Goal: Information Seeking & Learning: Learn about a topic

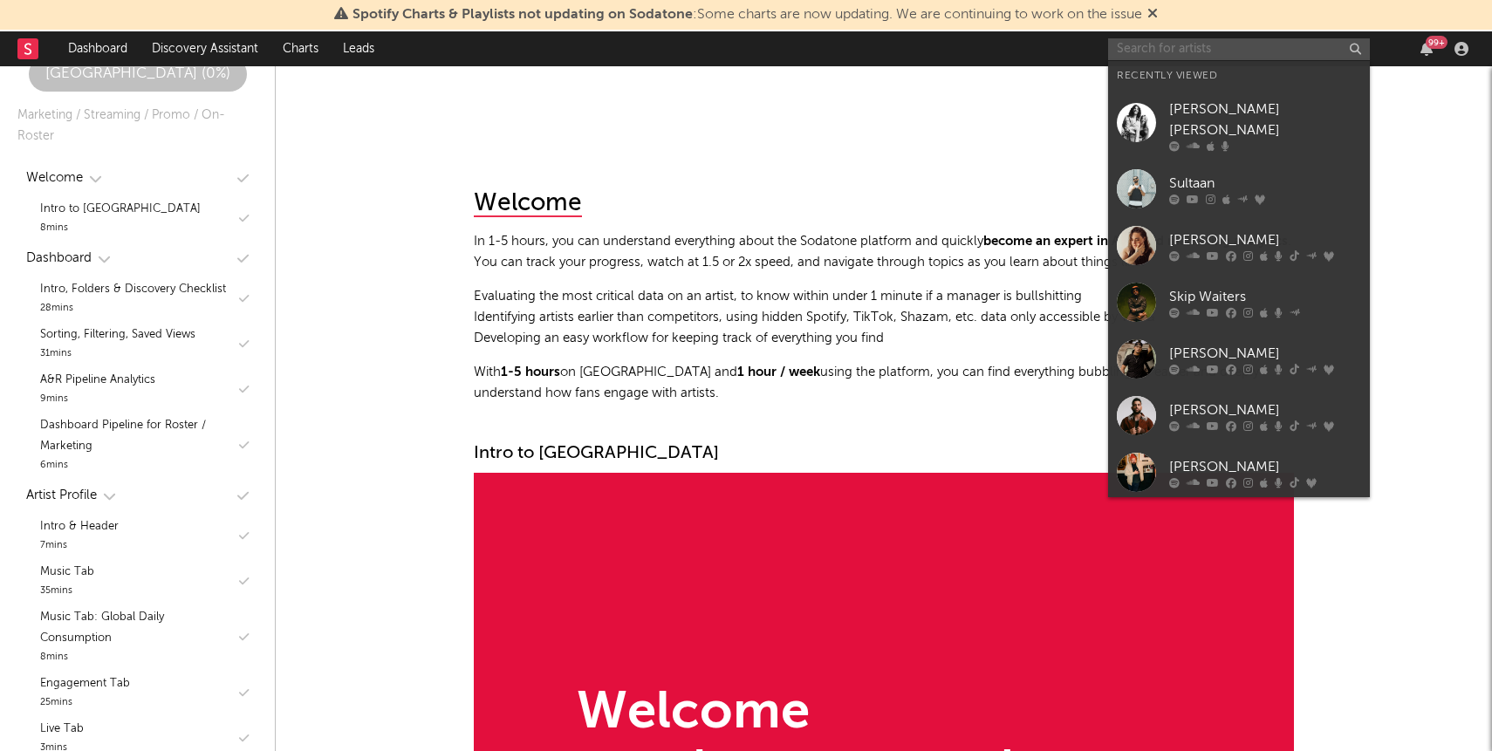
click at [1236, 58] on input "text" at bounding box center [1239, 49] width 262 height 22
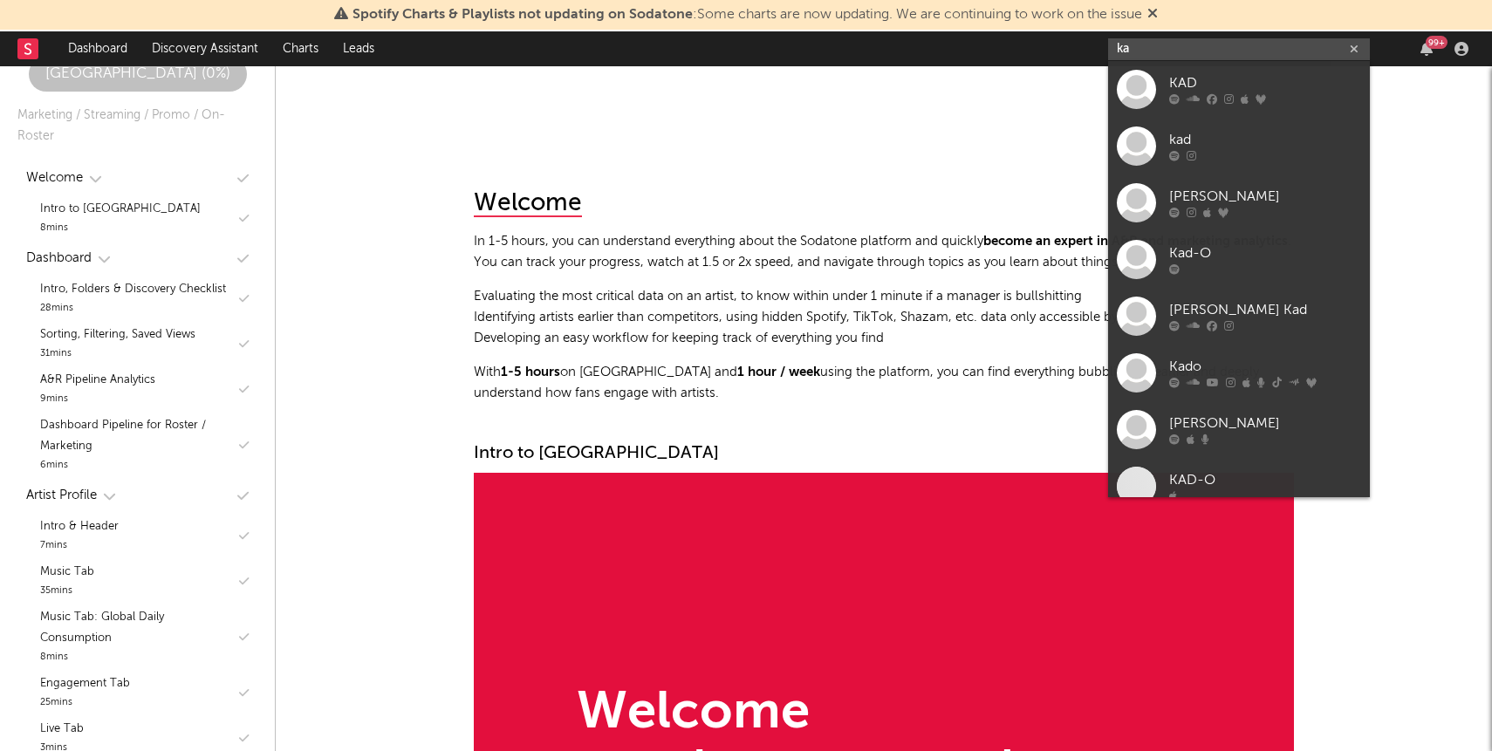
type input "k"
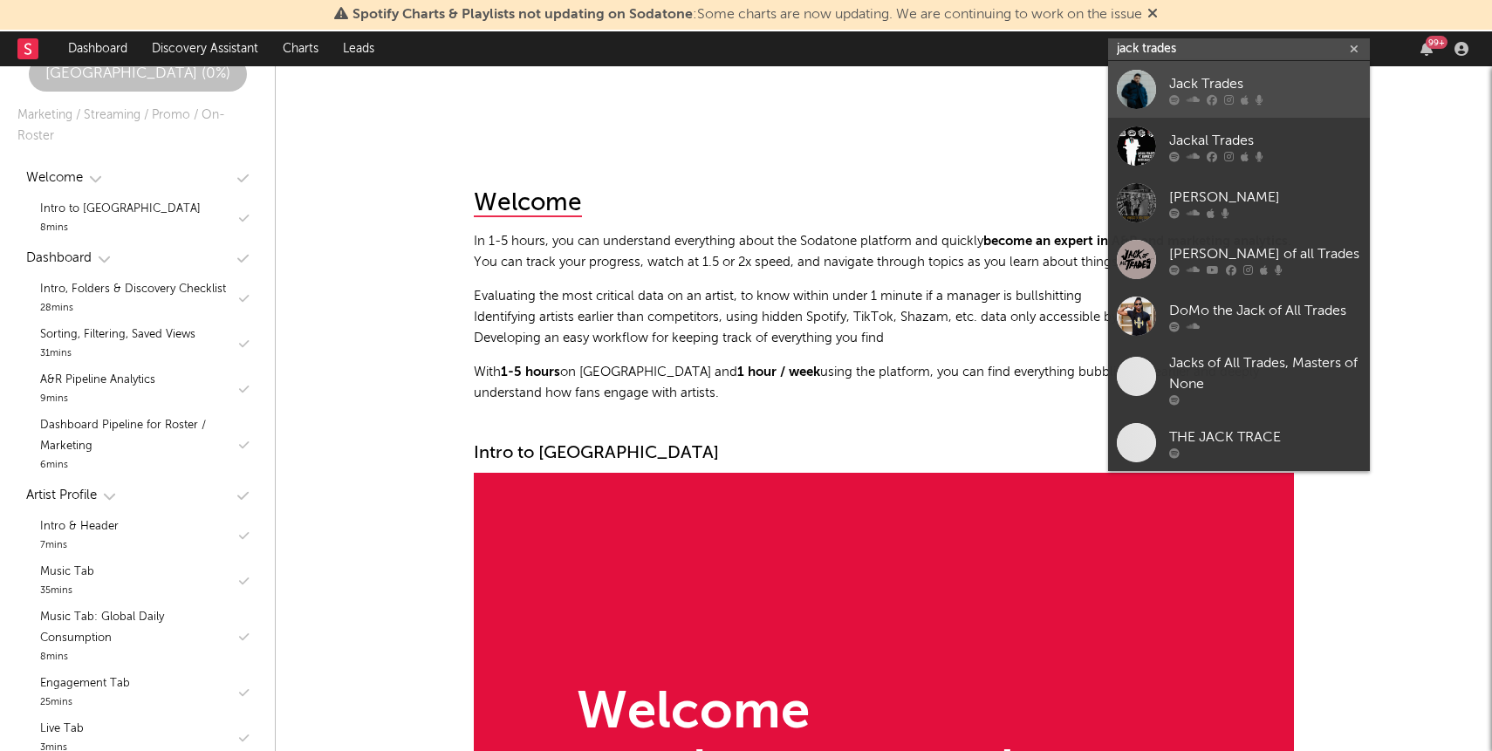
type input "jack trades"
click at [1218, 79] on div "Jack Trades" at bounding box center [1265, 83] width 192 height 21
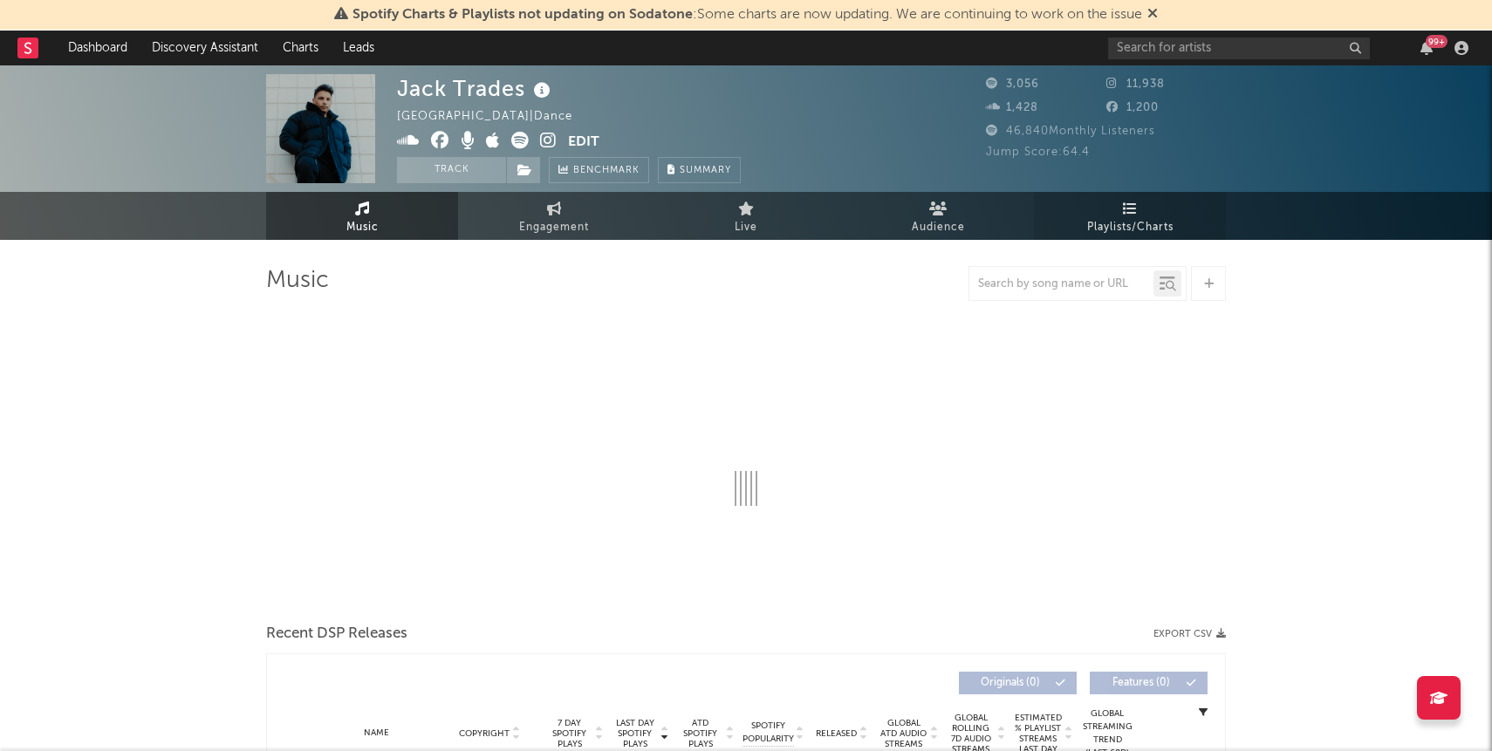
click at [1126, 222] on span "Playlists/Charts" at bounding box center [1130, 227] width 86 height 21
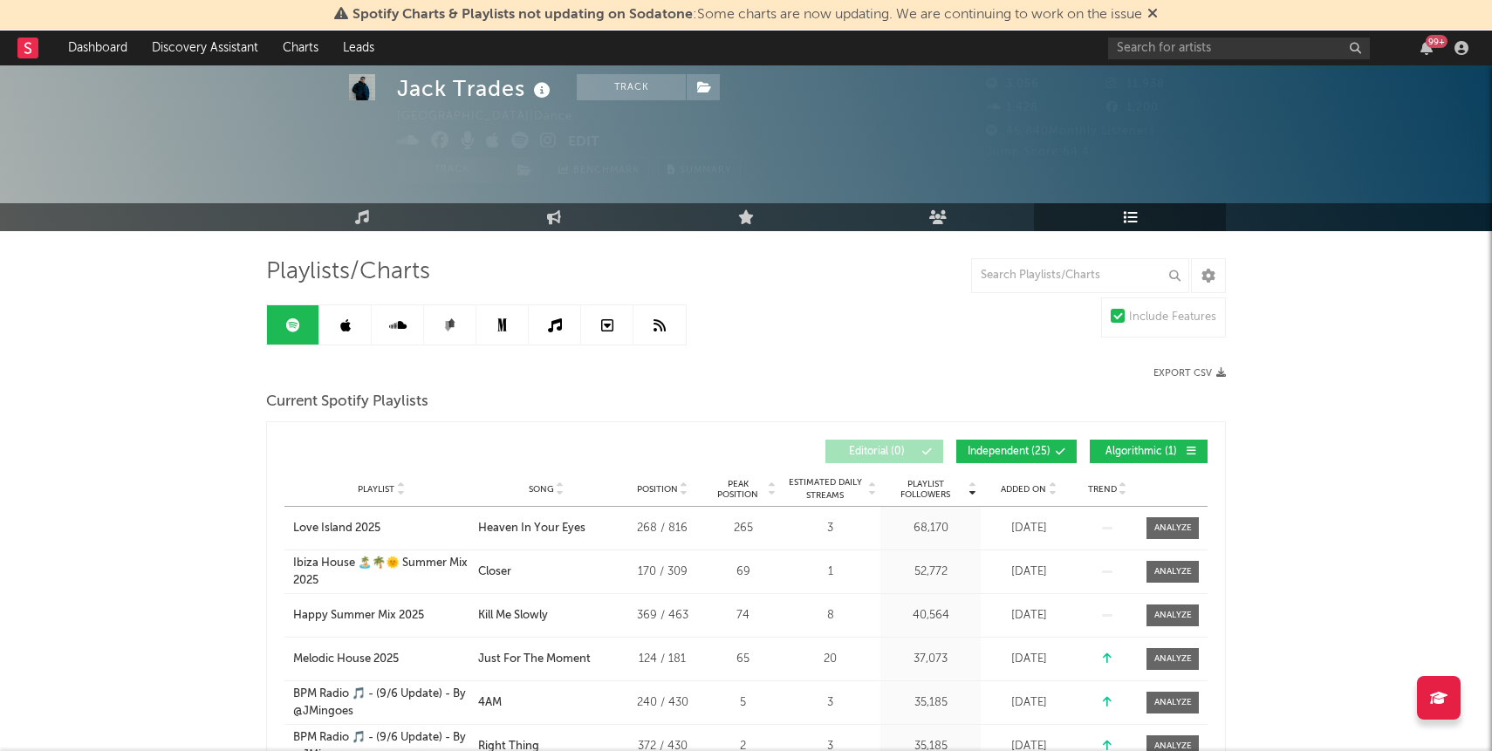
scroll to position [225, 0]
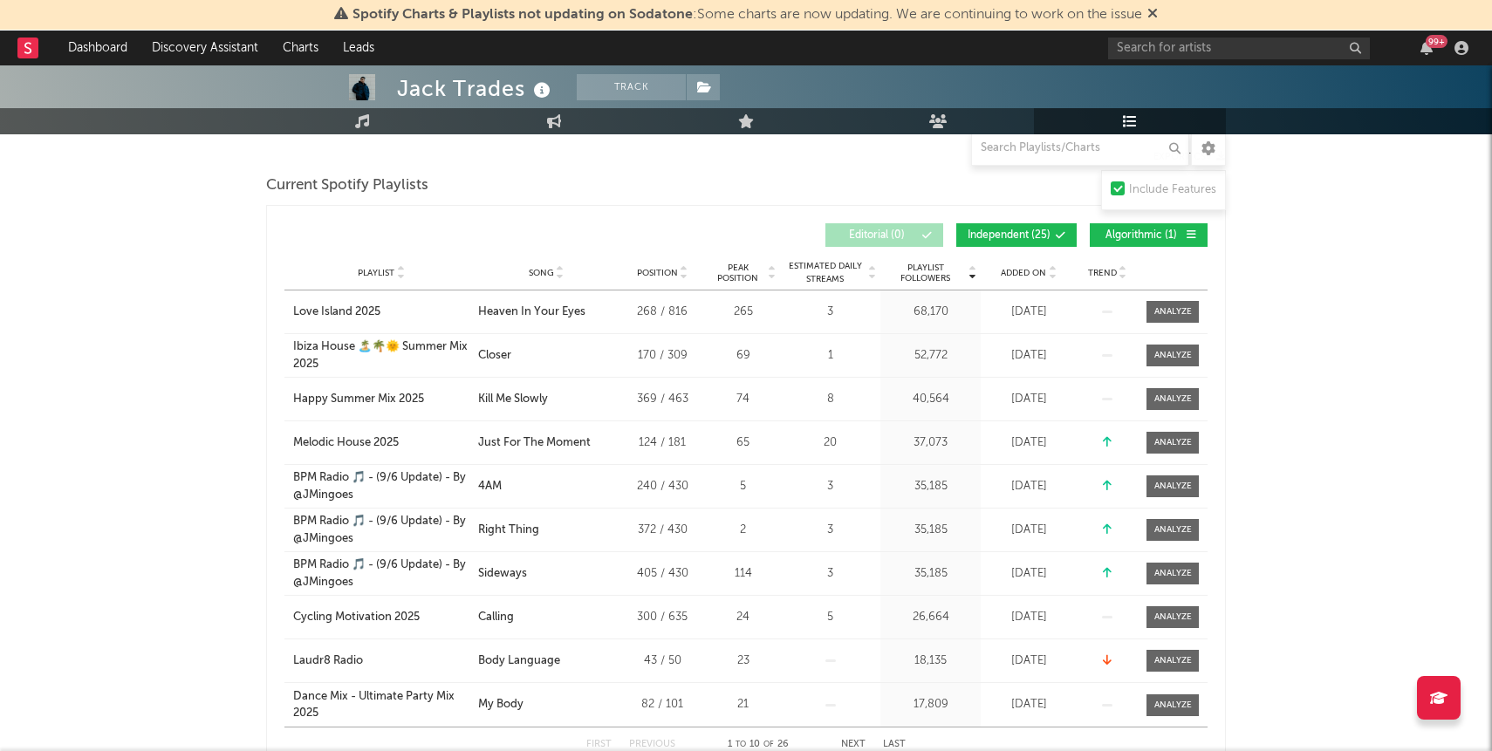
click at [1105, 236] on span "Algorithmic ( 1 )" at bounding box center [1141, 235] width 80 height 10
click at [1051, 234] on button "Independent ( 25 )" at bounding box center [1016, 235] width 120 height 24
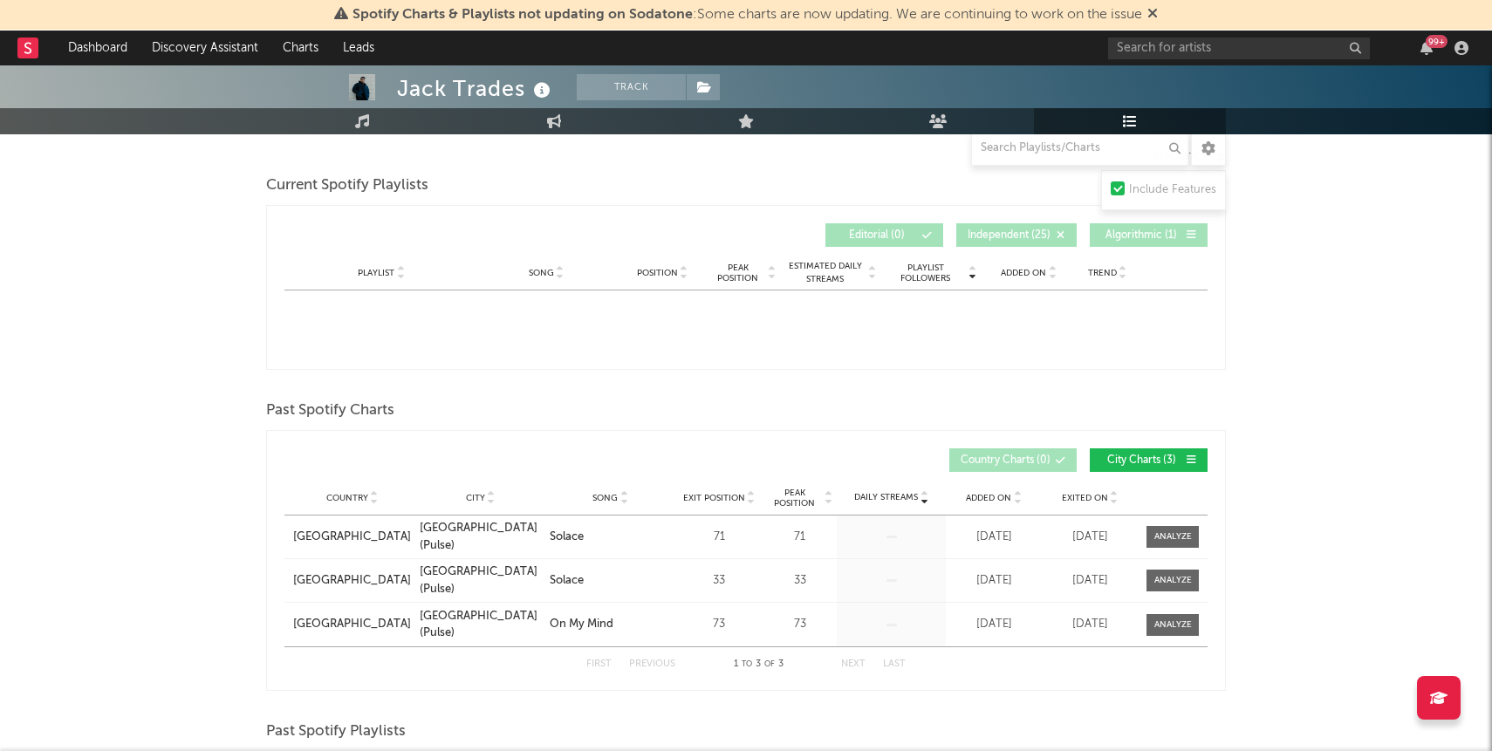
click at [1023, 283] on div "Playlist City Song Position Peak Position Estimated Daily Streams Playlist Foll…" at bounding box center [745, 273] width 923 height 35
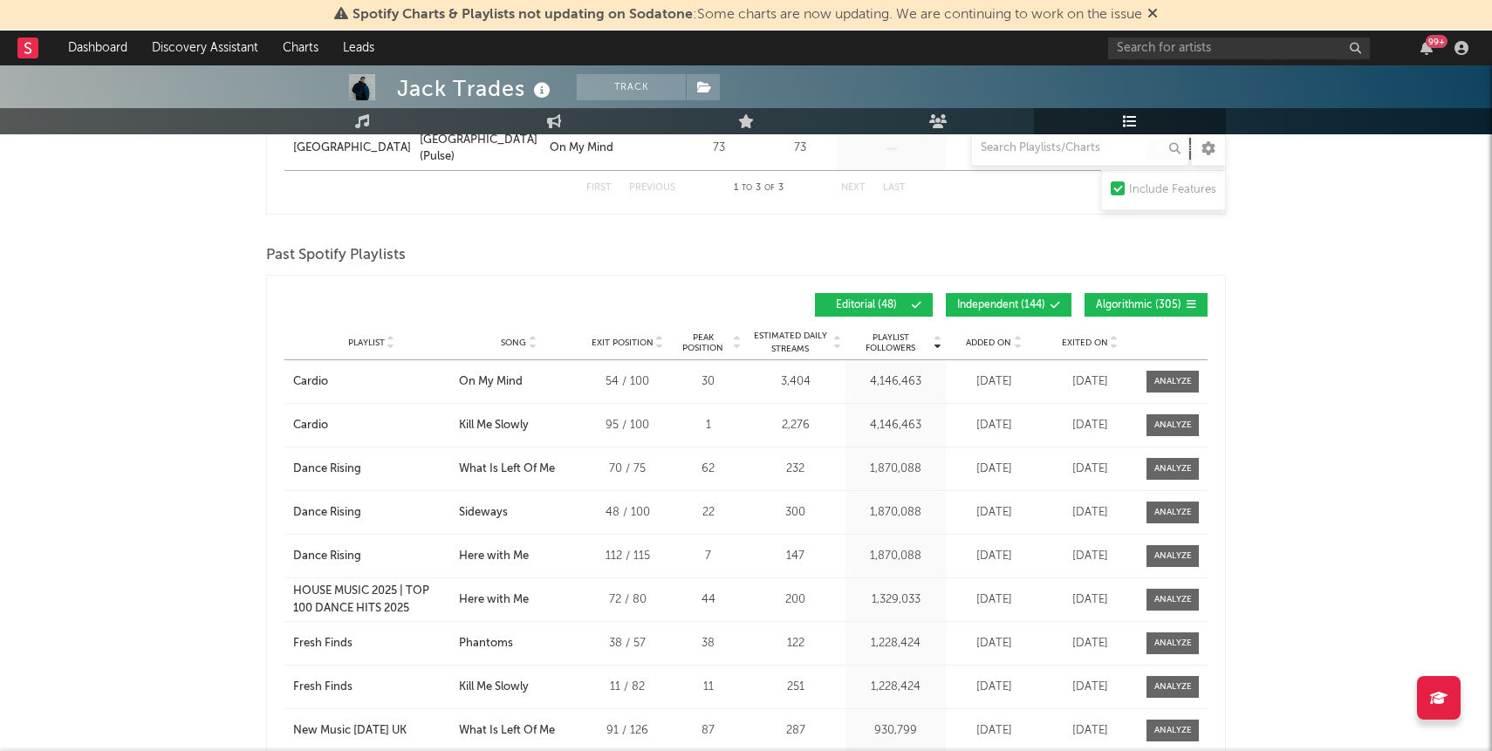
scroll to position [710, 0]
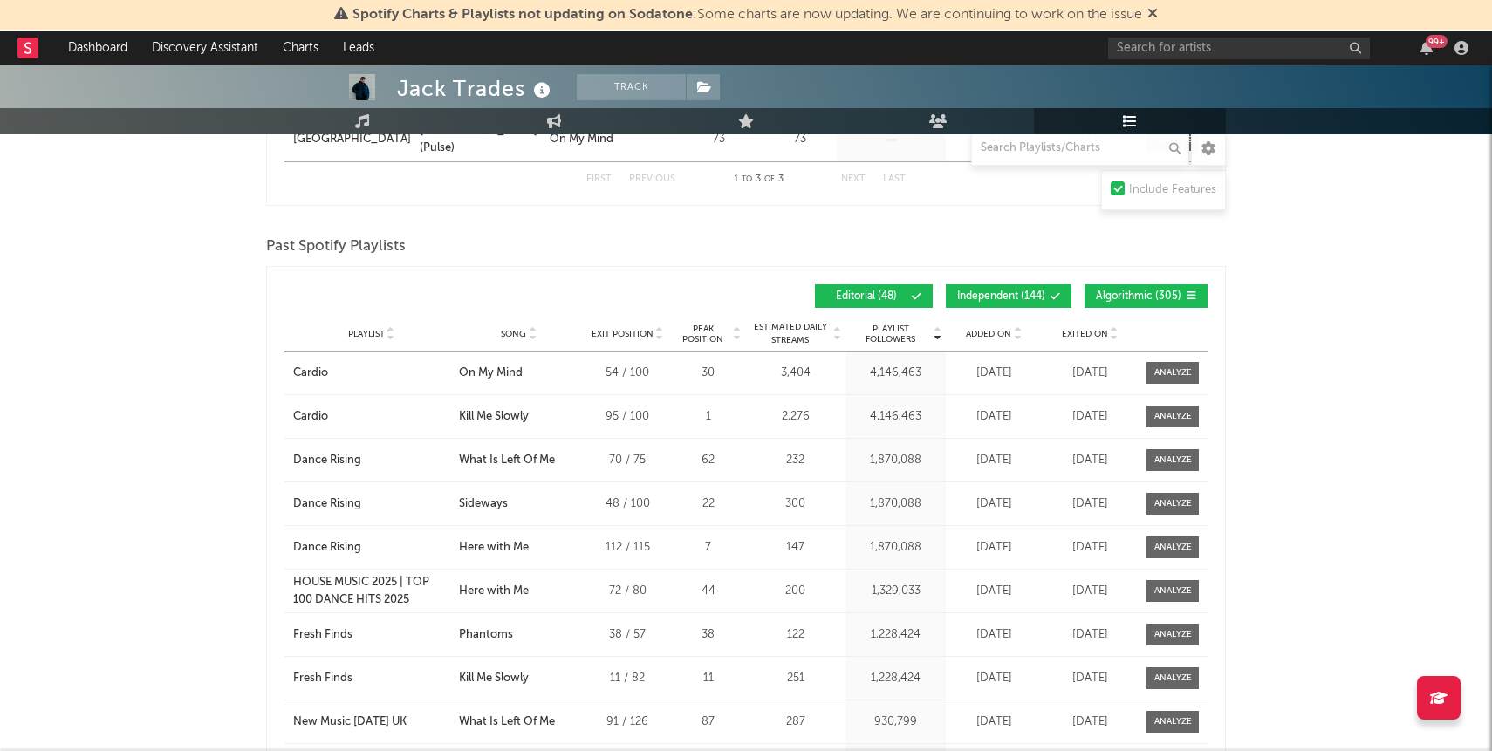
click at [1110, 305] on button "Algorithmic ( 305 )" at bounding box center [1145, 296] width 123 height 24
click at [1025, 303] on button "Independent ( 144 )" at bounding box center [1009, 296] width 126 height 24
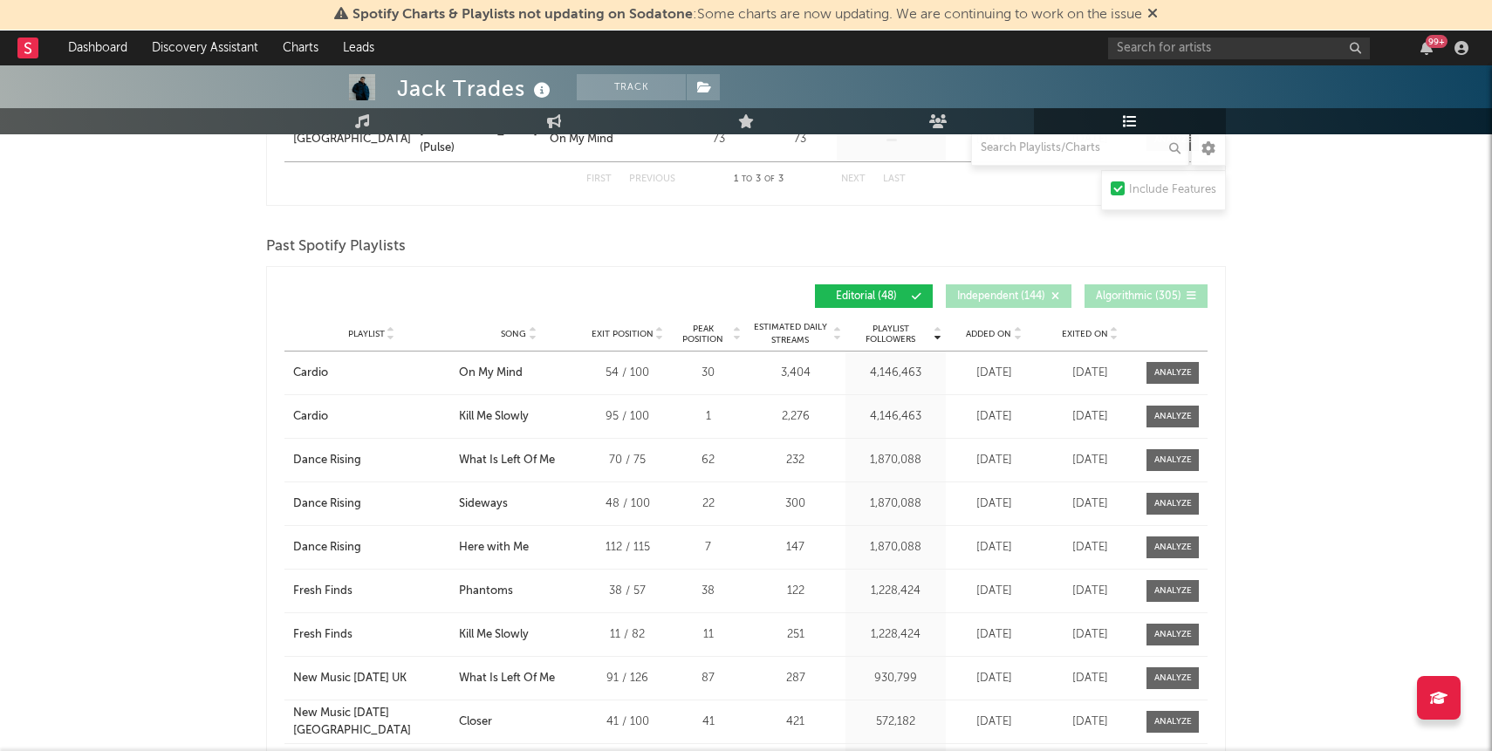
click at [1078, 336] on span "Exited On" at bounding box center [1085, 334] width 46 height 10
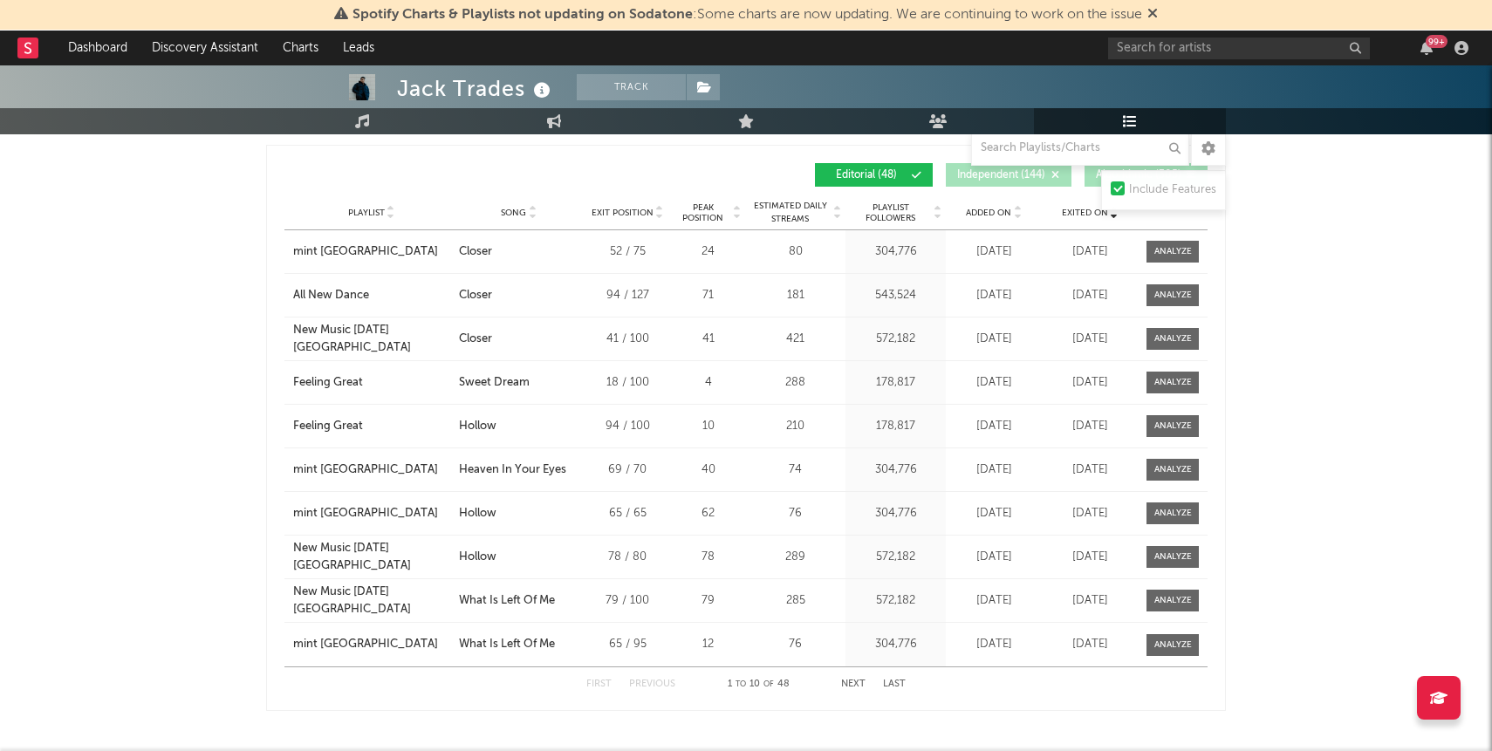
scroll to position [841, 0]
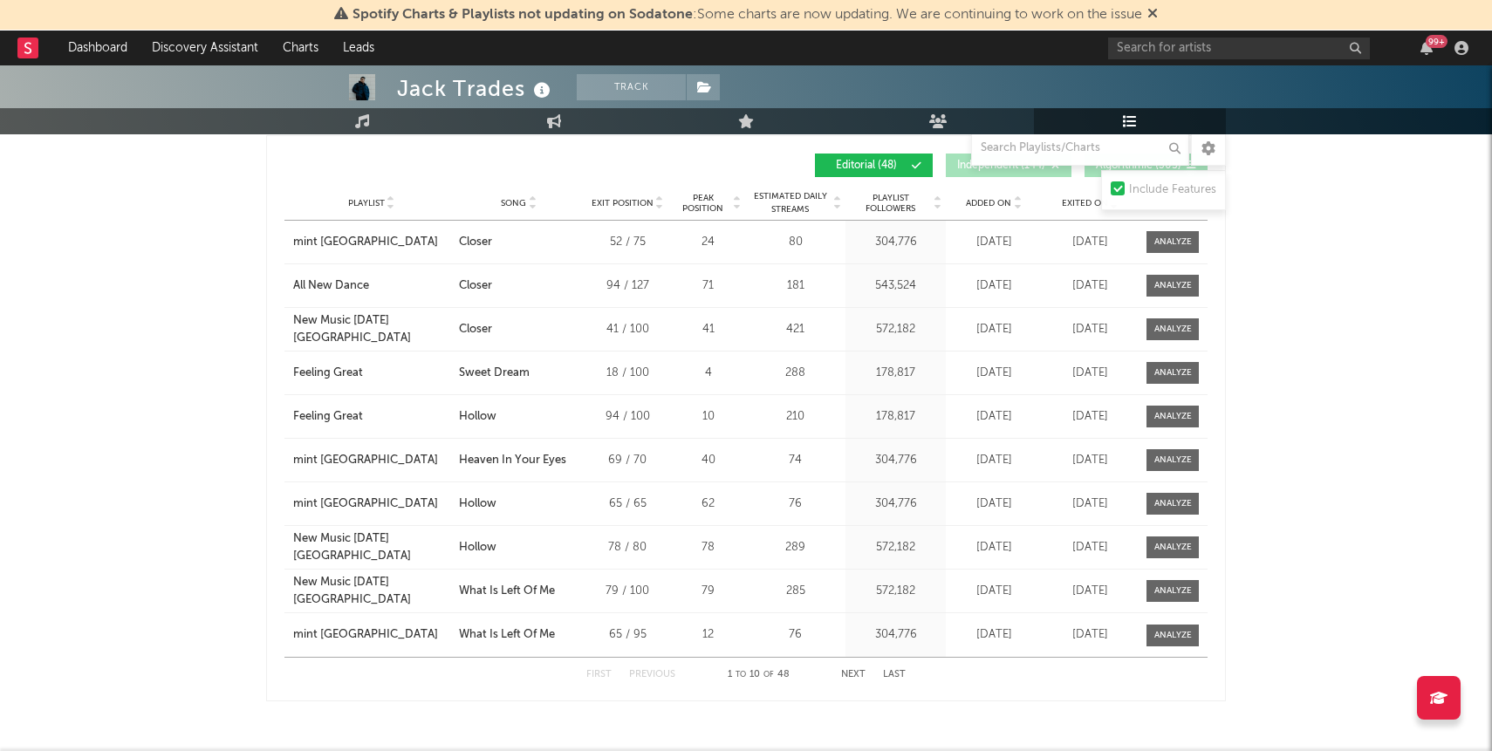
click at [848, 667] on div "First Previous 1 to 10 of 48 Next Last" at bounding box center [745, 675] width 319 height 34
click at [851, 668] on div "First Previous 1 to 10 of 48 Next Last" at bounding box center [745, 675] width 319 height 34
click at [852, 675] on button "Next" at bounding box center [853, 675] width 24 height 10
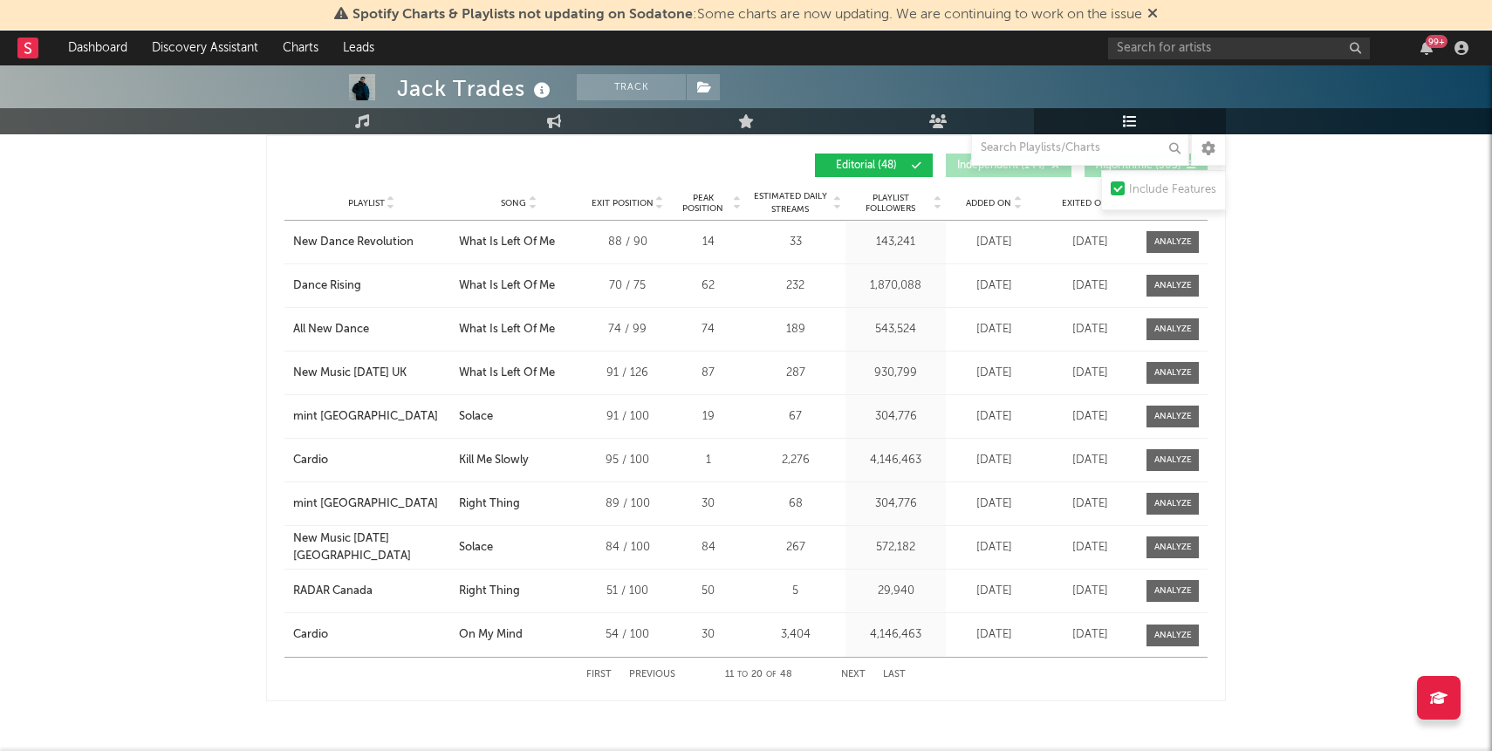
click at [852, 675] on button "Next" at bounding box center [853, 675] width 24 height 10
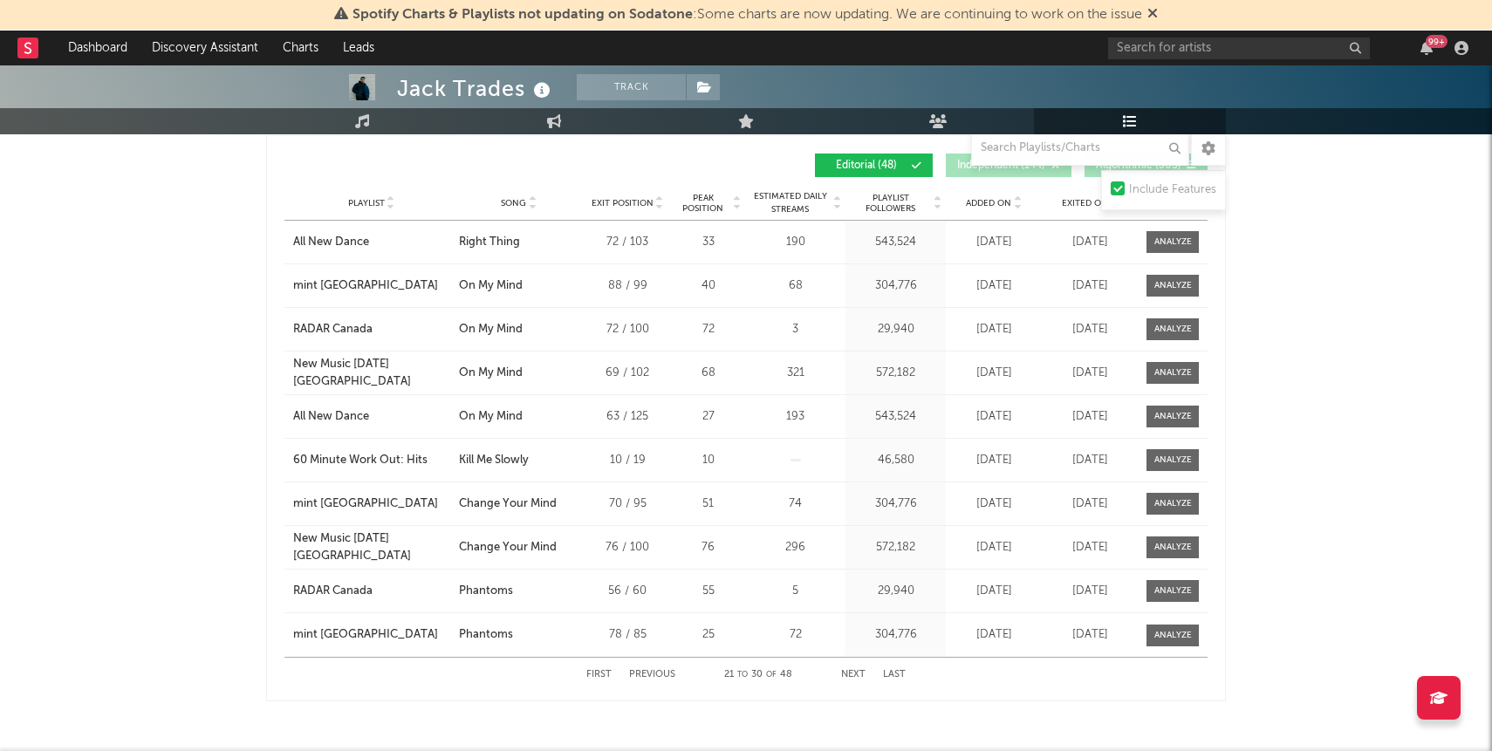
click at [852, 675] on button "Next" at bounding box center [853, 675] width 24 height 10
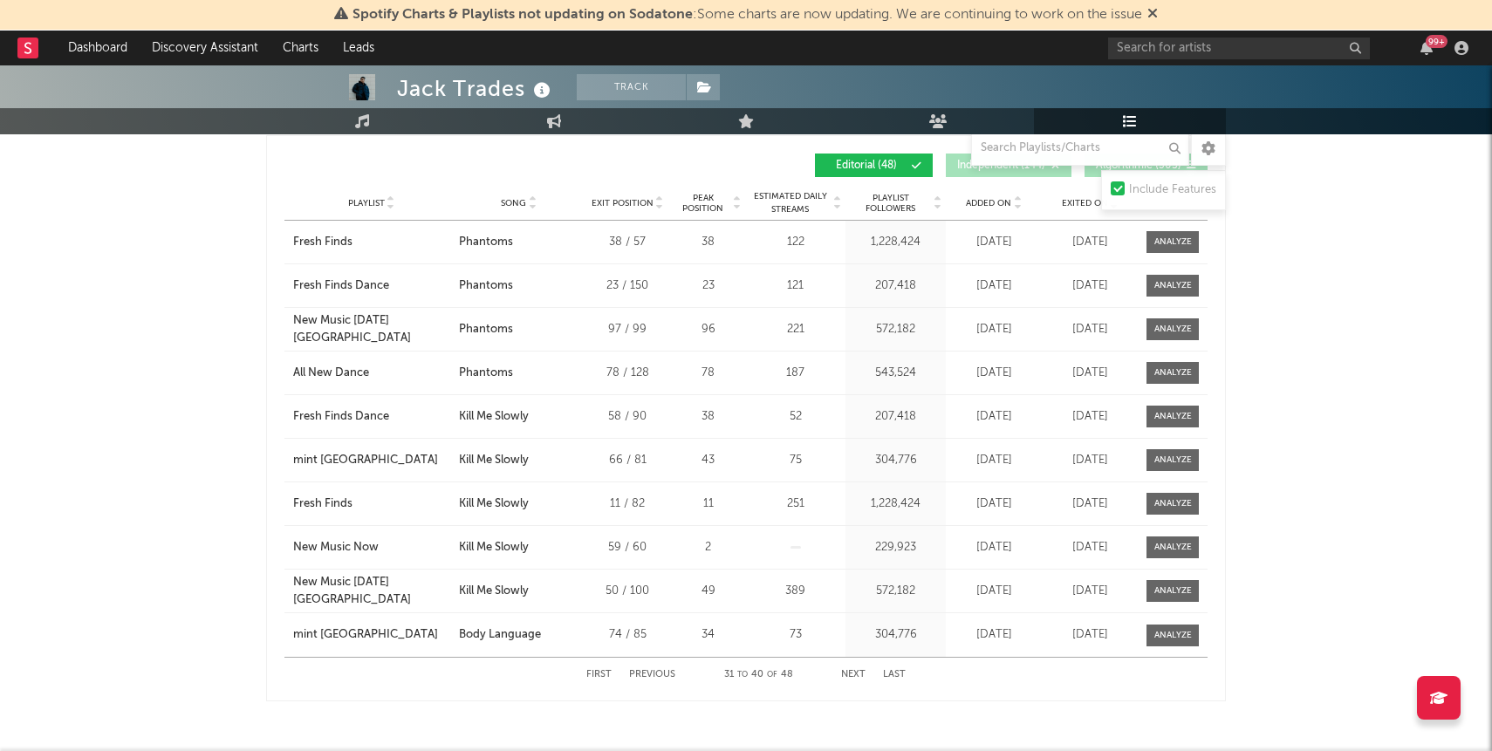
click at [853, 675] on button "Next" at bounding box center [853, 675] width 24 height 10
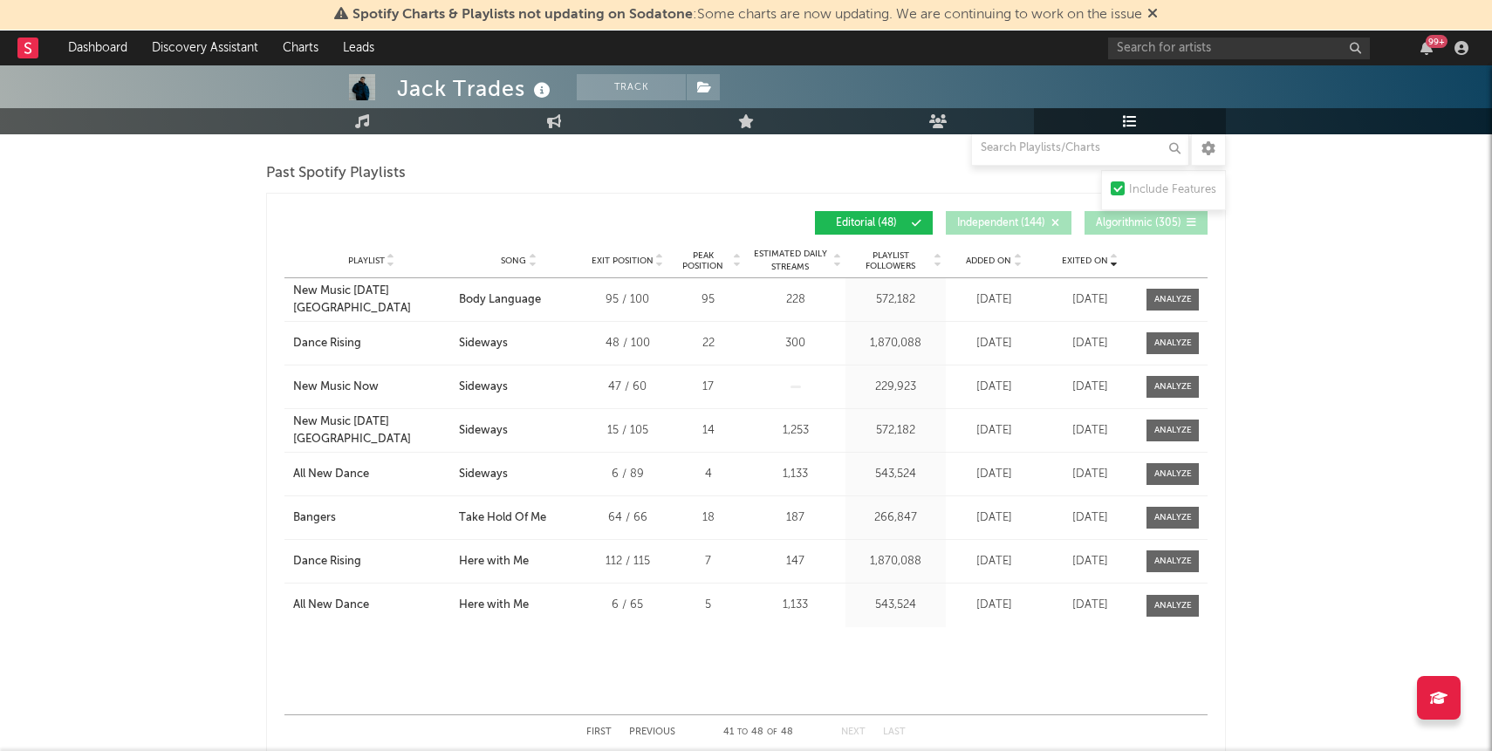
scroll to position [896, 0]
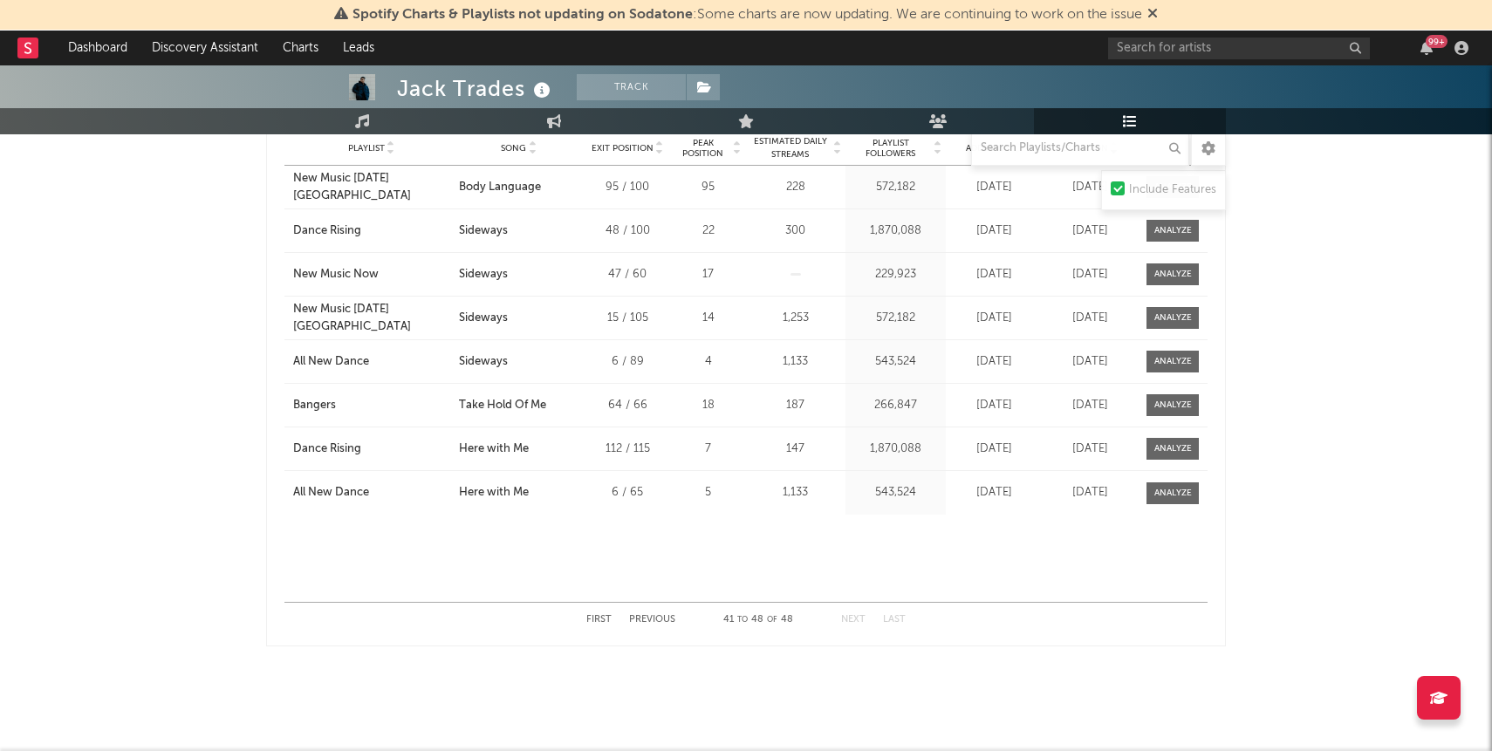
click at [658, 619] on button "Previous" at bounding box center [652, 620] width 46 height 10
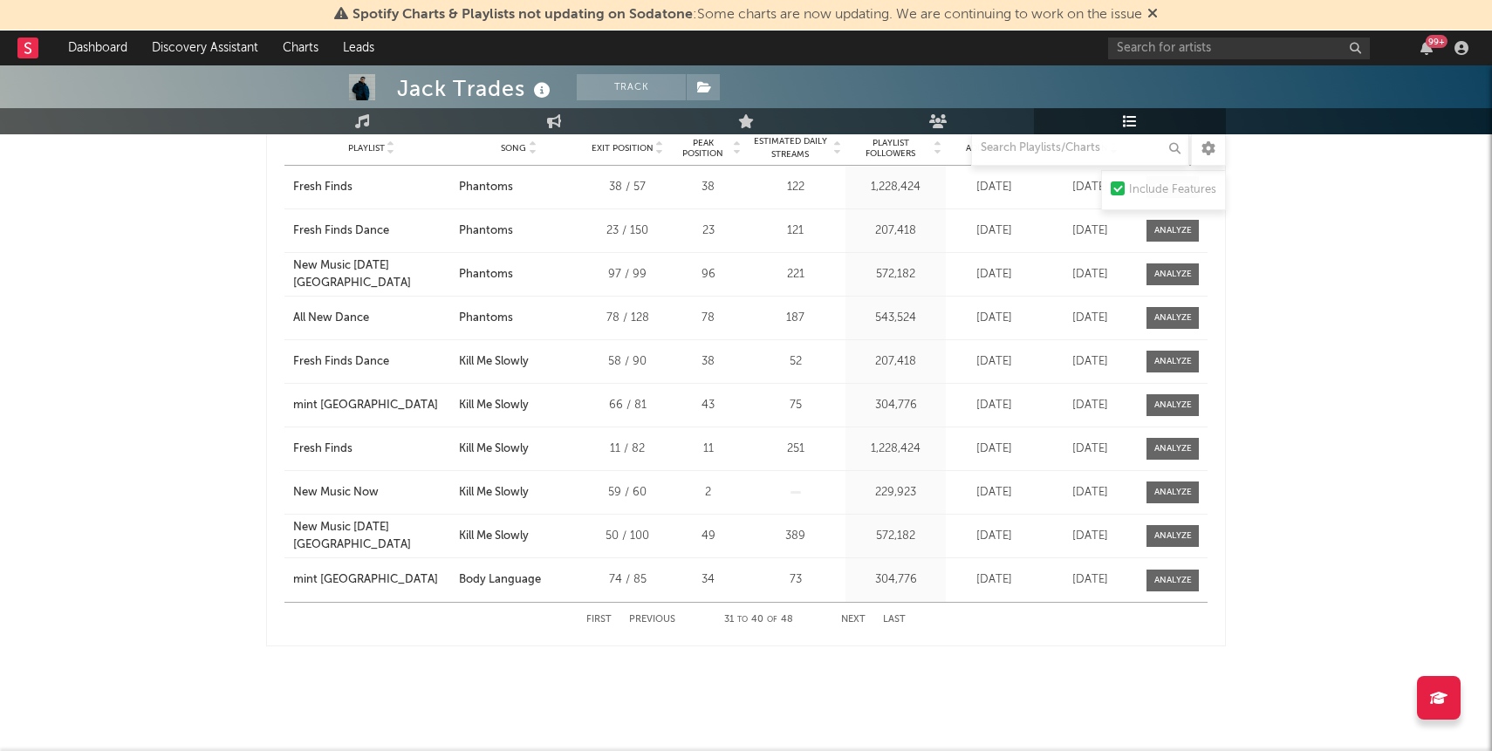
click at [658, 619] on button "Previous" at bounding box center [652, 620] width 46 height 10
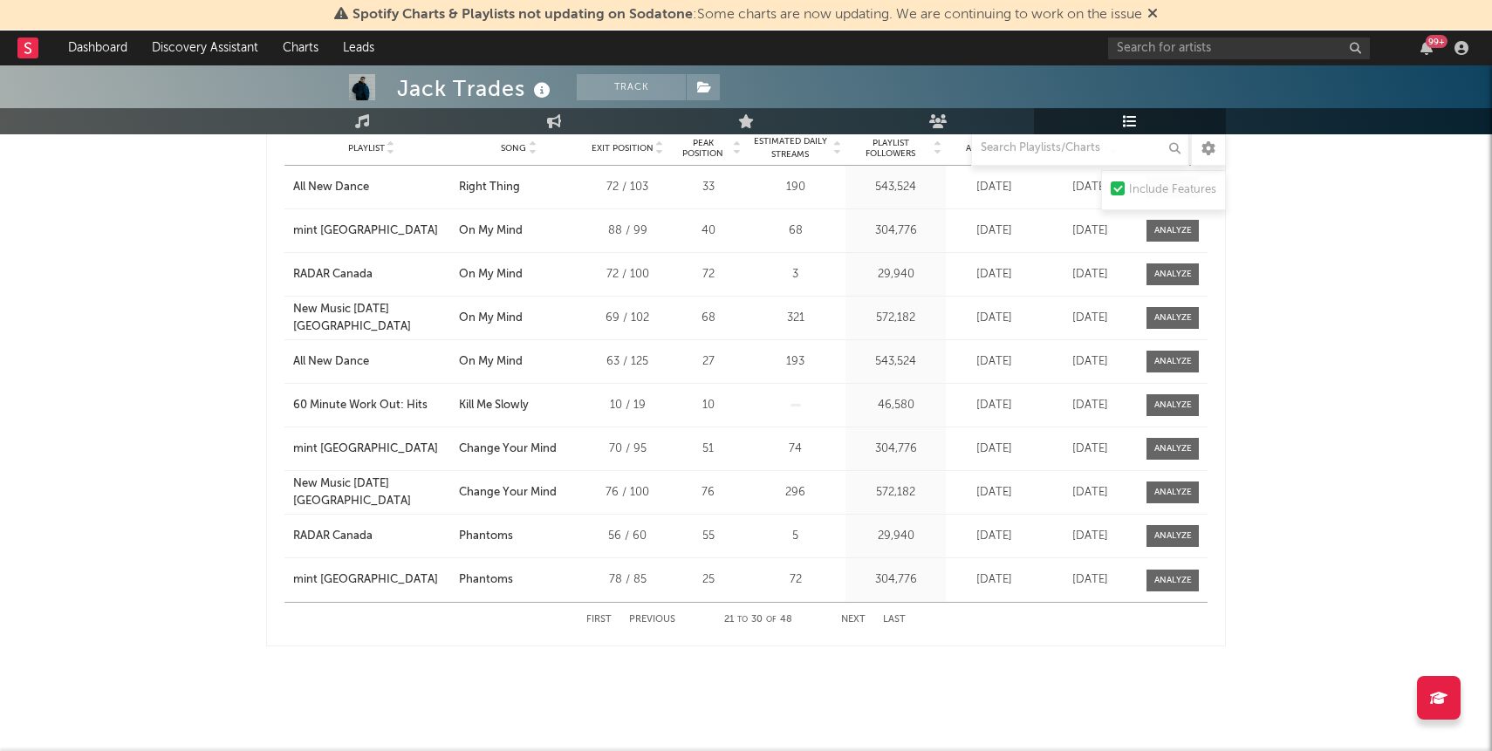
click at [658, 619] on button "Previous" at bounding box center [652, 620] width 46 height 10
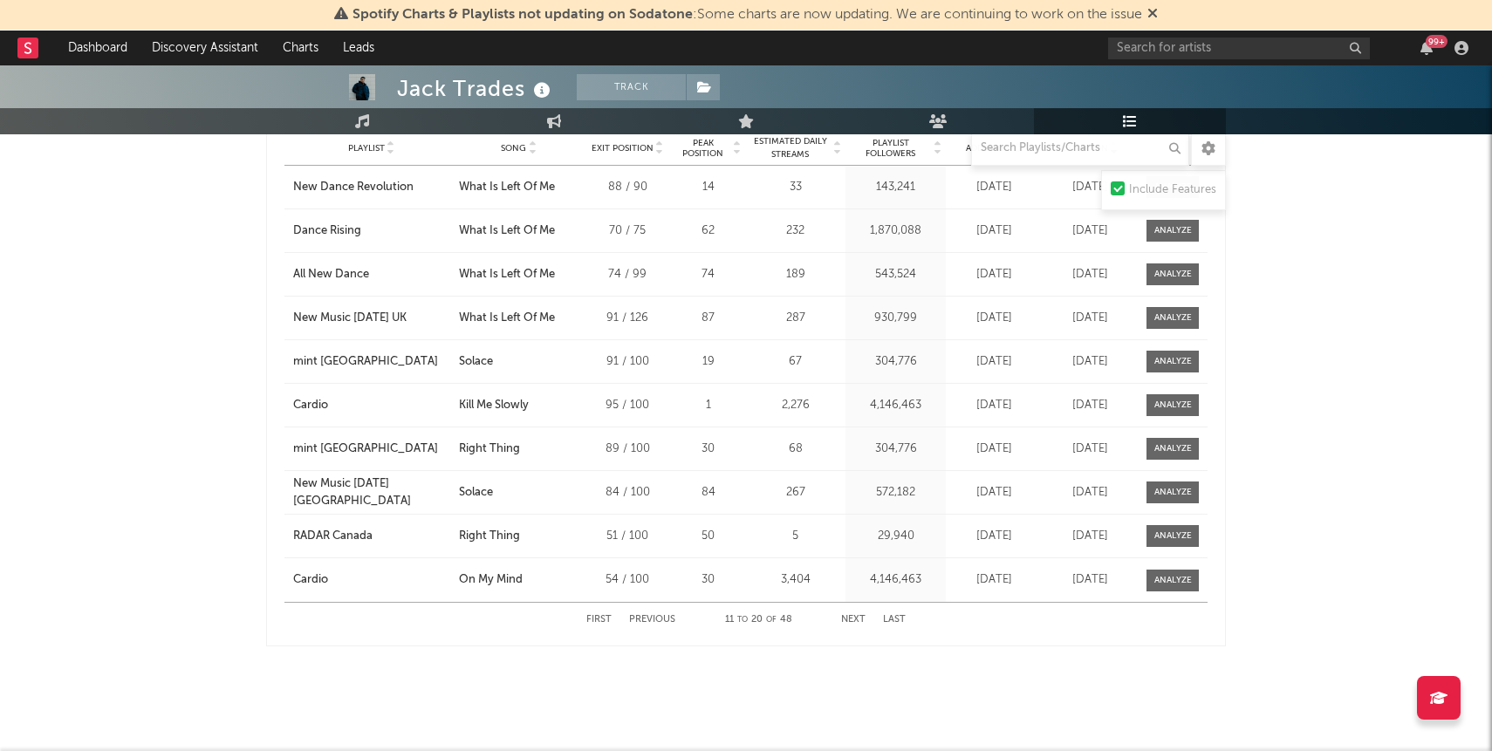
click at [658, 619] on button "Previous" at bounding box center [652, 620] width 46 height 10
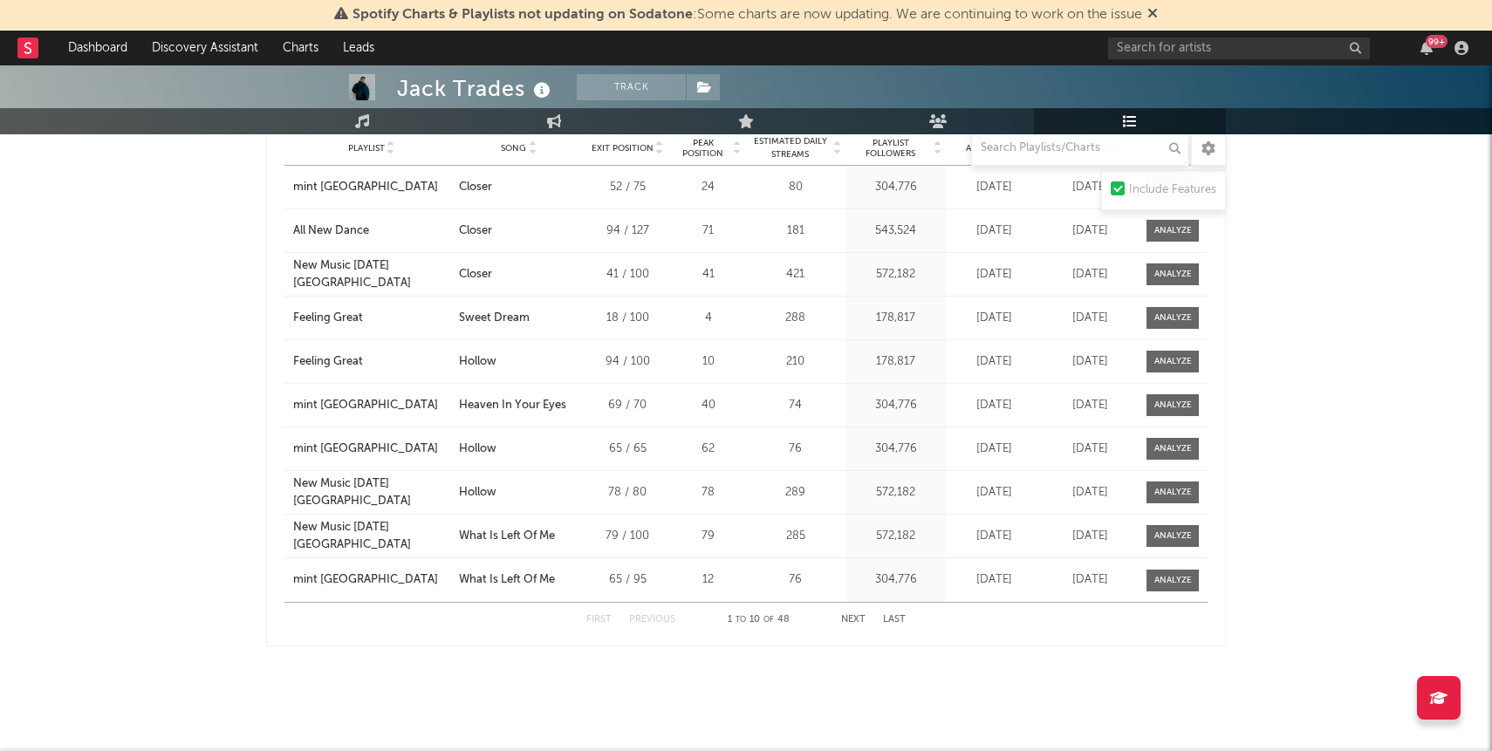
click at [658, 619] on button "Previous" at bounding box center [652, 620] width 46 height 10
click at [655, 615] on button "Previous" at bounding box center [652, 620] width 46 height 10
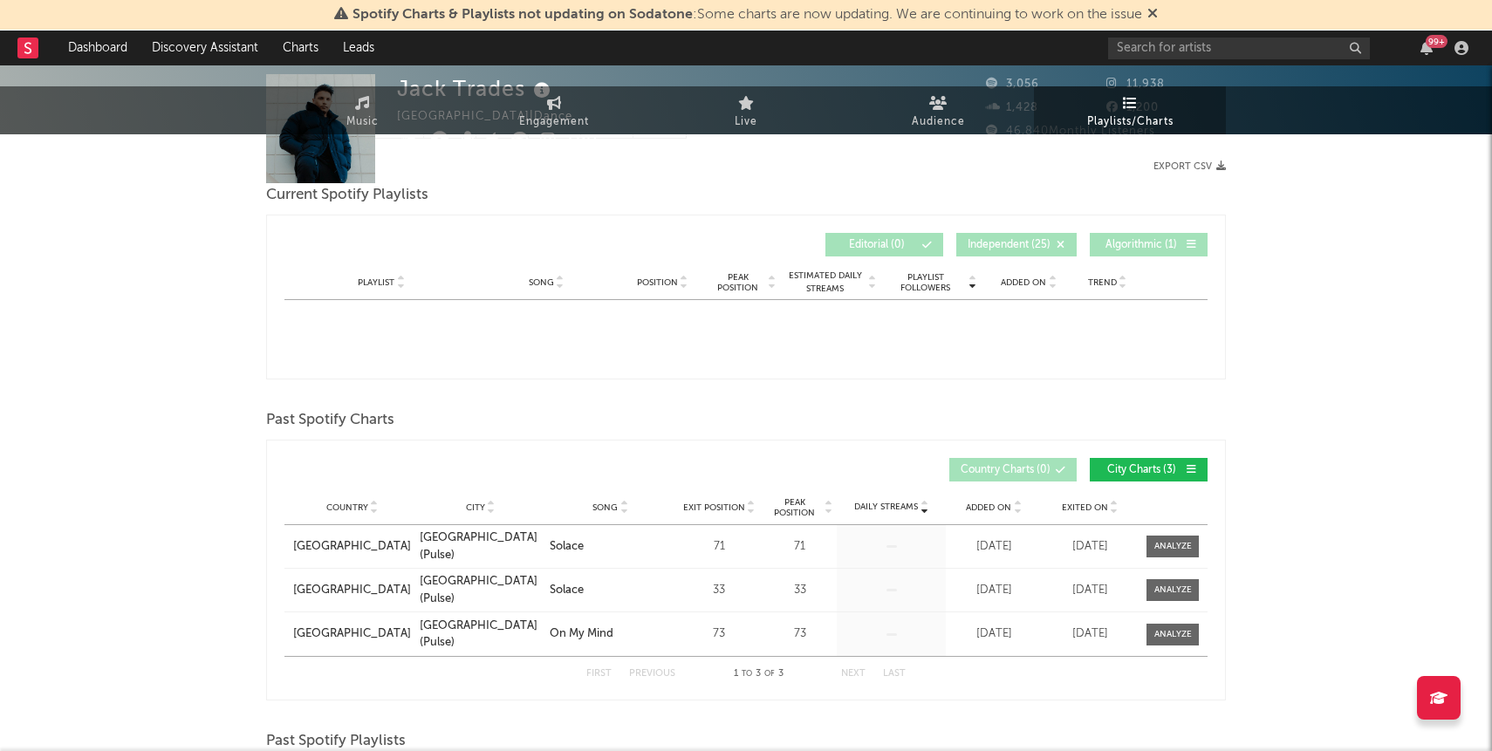
scroll to position [0, 0]
